Goal: Check status: Check status

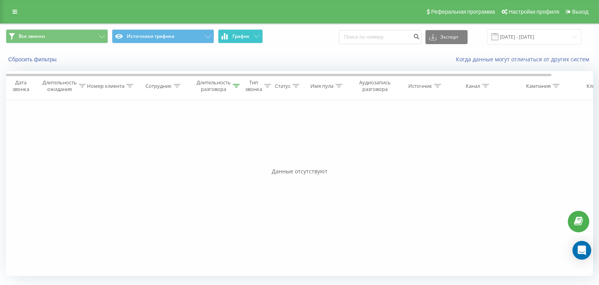
click at [259, 33] on button "График" at bounding box center [240, 36] width 45 height 14
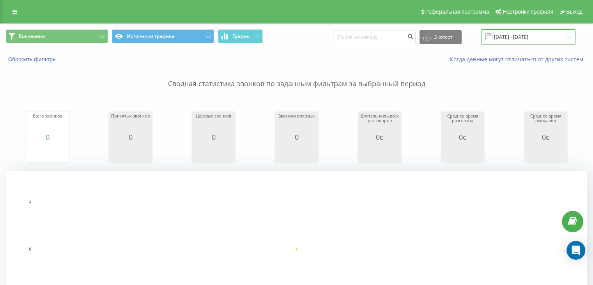
click at [570, 41] on input "[DATE] - [DATE]" at bounding box center [528, 36] width 94 height 15
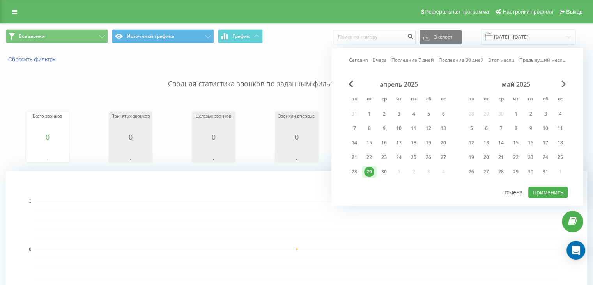
click at [562, 83] on span "Next Month" at bounding box center [563, 83] width 5 height 7
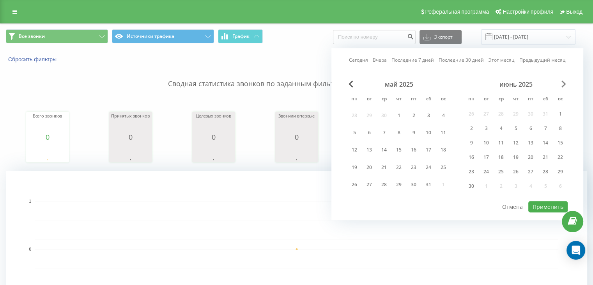
click at [562, 83] on span "Next Month" at bounding box center [563, 83] width 5 height 7
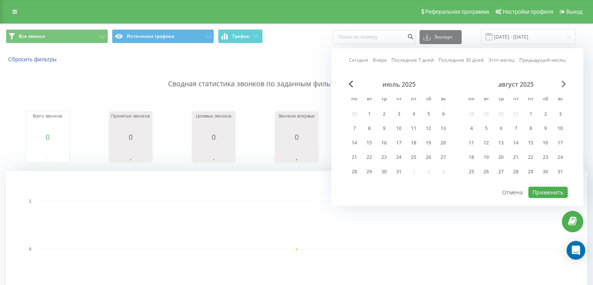
click at [562, 83] on span "Next Month" at bounding box center [563, 83] width 5 height 7
click at [369, 158] on div "23" at bounding box center [369, 157] width 10 height 10
click at [555, 191] on button "Применить" at bounding box center [547, 191] width 39 height 11
type input "[DATE] - [DATE]"
